Goal: Task Accomplishment & Management: Manage account settings

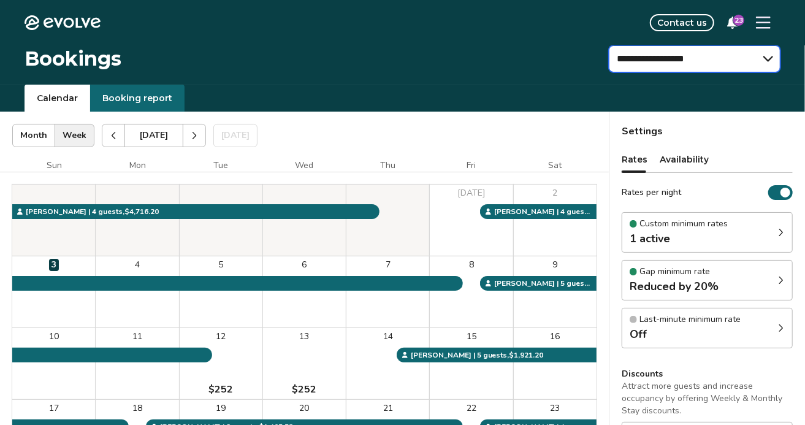
click at [650, 60] on select "**********" at bounding box center [695, 58] width 172 height 27
select select "**********"
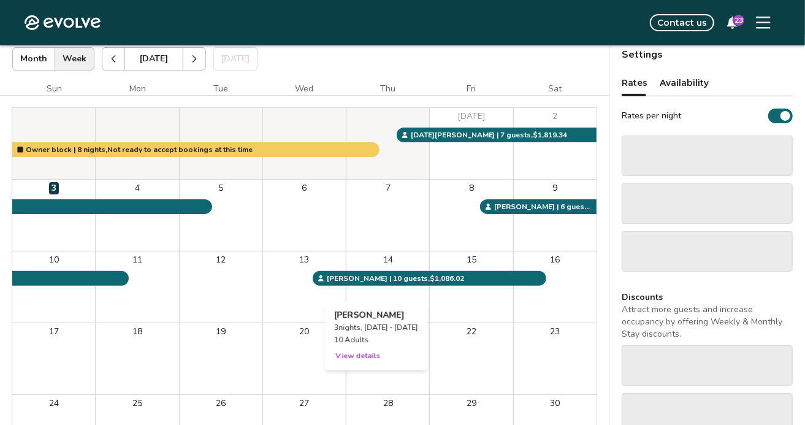
scroll to position [71, 0]
